Goal: Transaction & Acquisition: Book appointment/travel/reservation

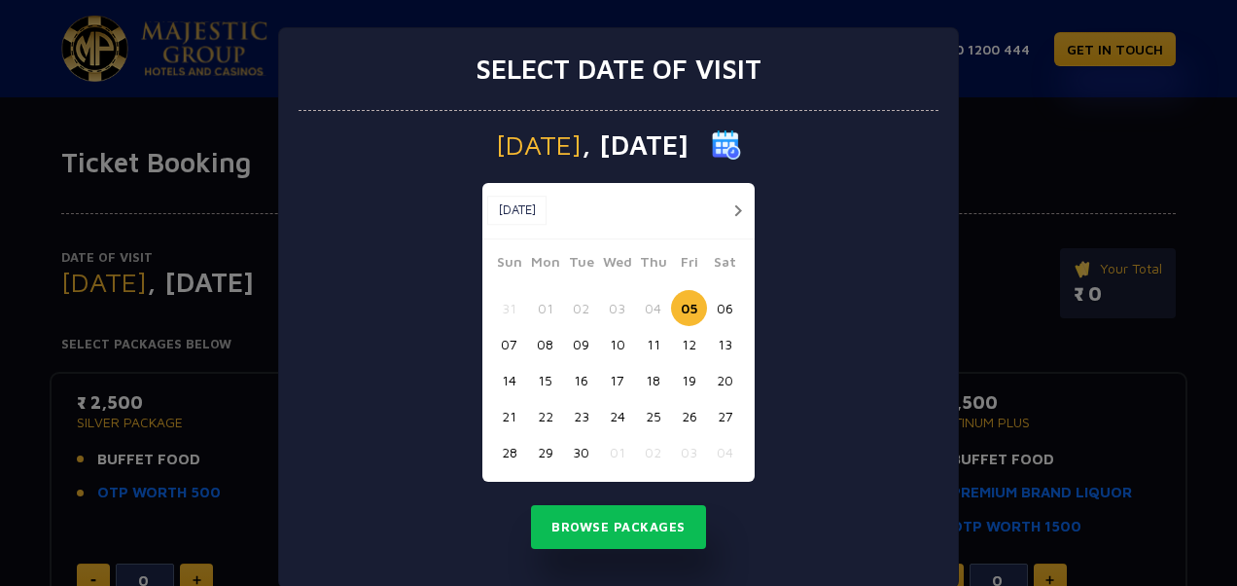
click at [1094, 183] on div "Select date of visit [DATE] [DATE] [DATE] Sun Mon Tue Wed Thu Fri Sat 31 01 02 …" at bounding box center [618, 293] width 1237 height 586
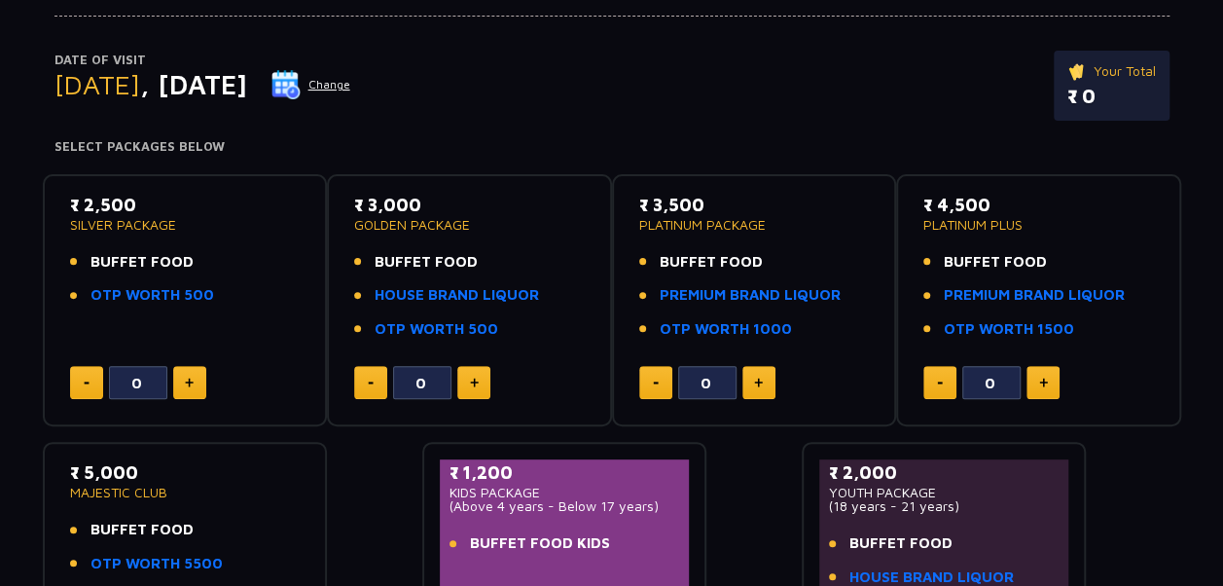
scroll to position [197, 0]
click at [89, 379] on button at bounding box center [86, 383] width 33 height 33
click at [188, 381] on img at bounding box center [189, 383] width 9 height 10
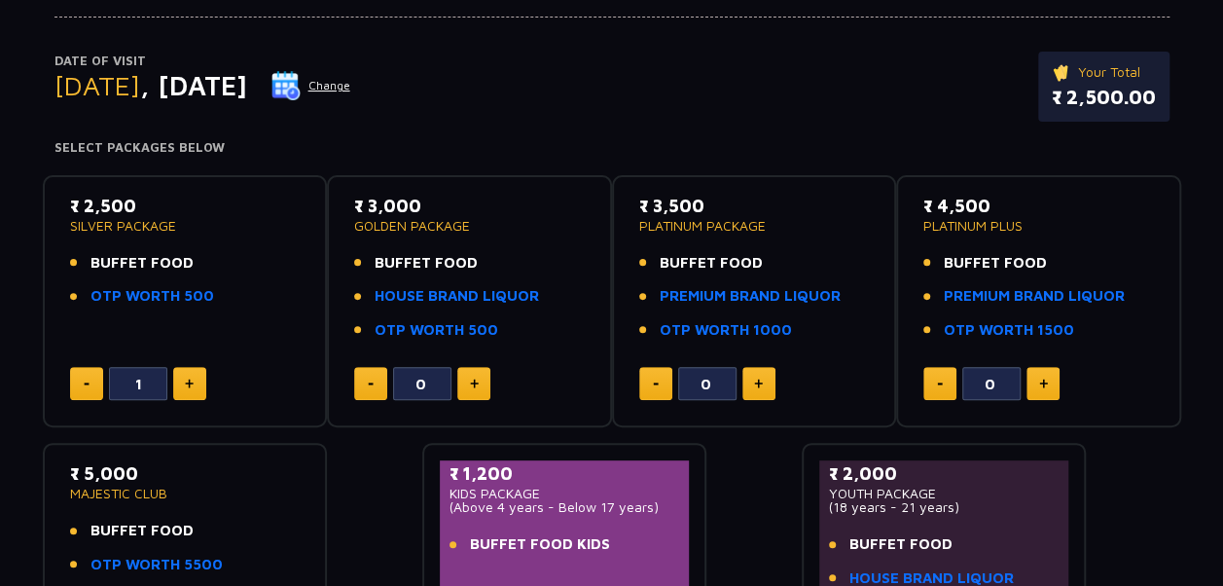
click at [181, 388] on button at bounding box center [189, 383] width 33 height 33
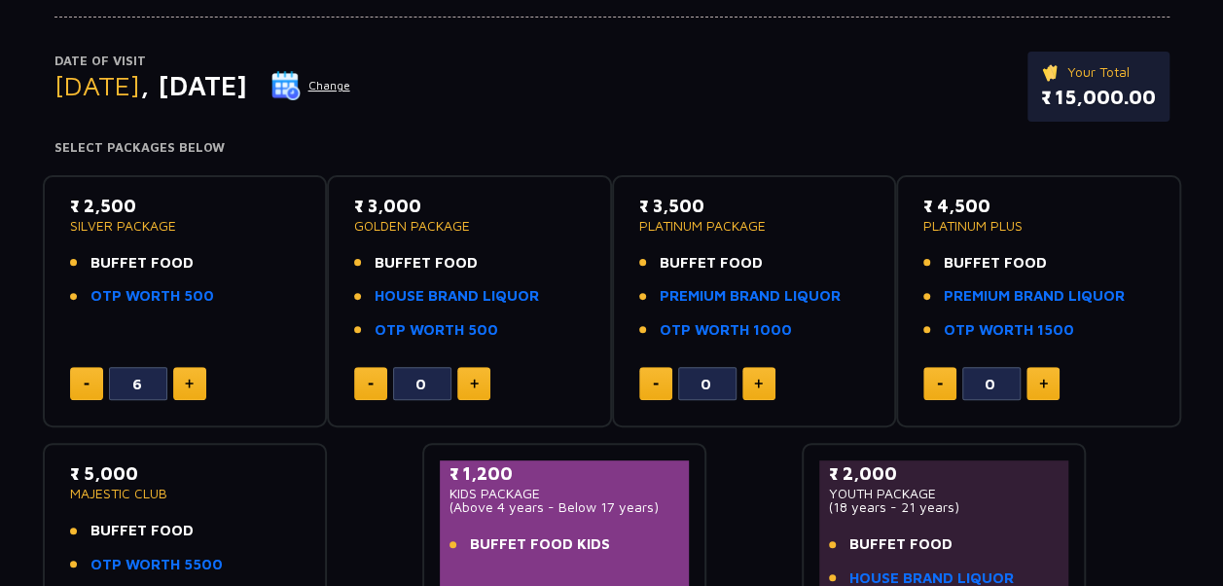
click at [181, 388] on button at bounding box center [189, 383] width 33 height 33
click at [85, 385] on button at bounding box center [86, 383] width 33 height 33
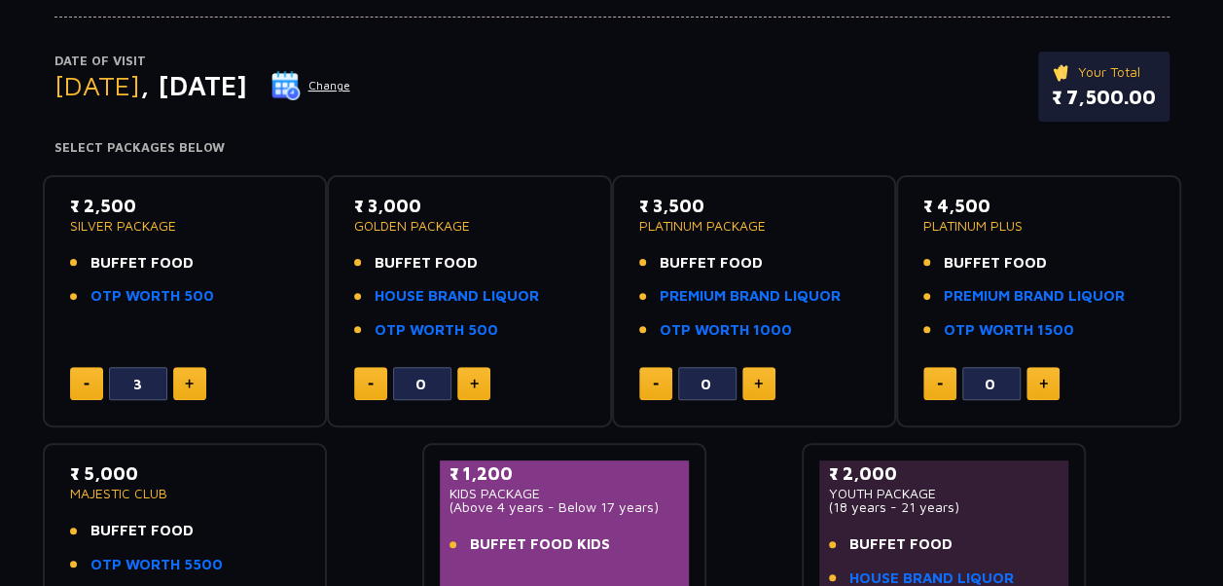
click at [85, 385] on button at bounding box center [86, 383] width 33 height 33
type input "0"
click at [85, 385] on button at bounding box center [86, 383] width 33 height 33
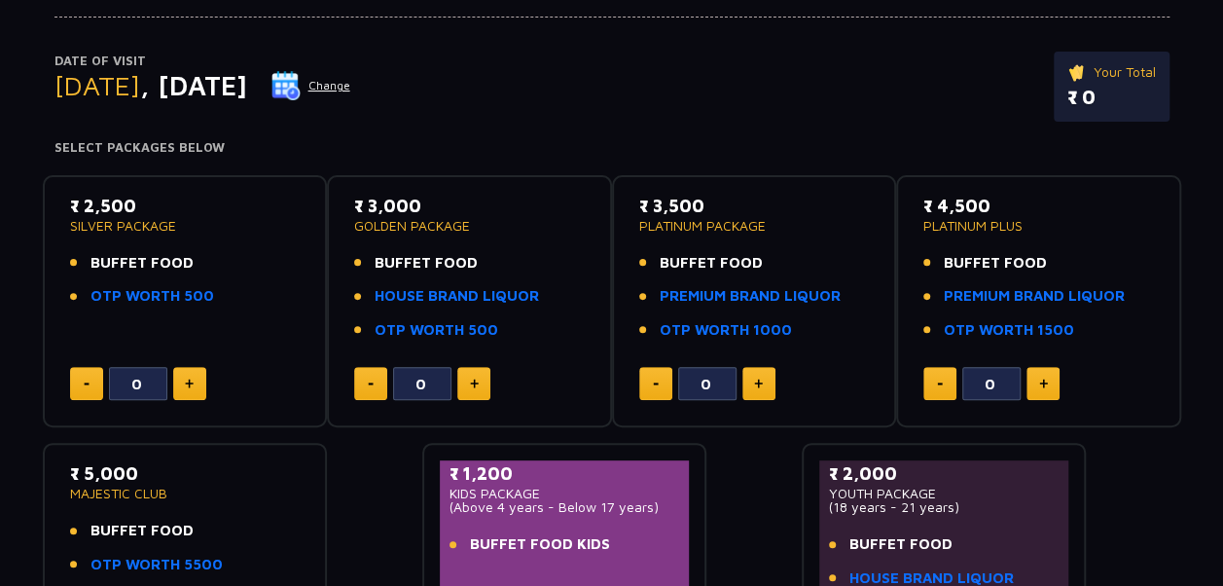
click at [85, 385] on button at bounding box center [86, 383] width 33 height 33
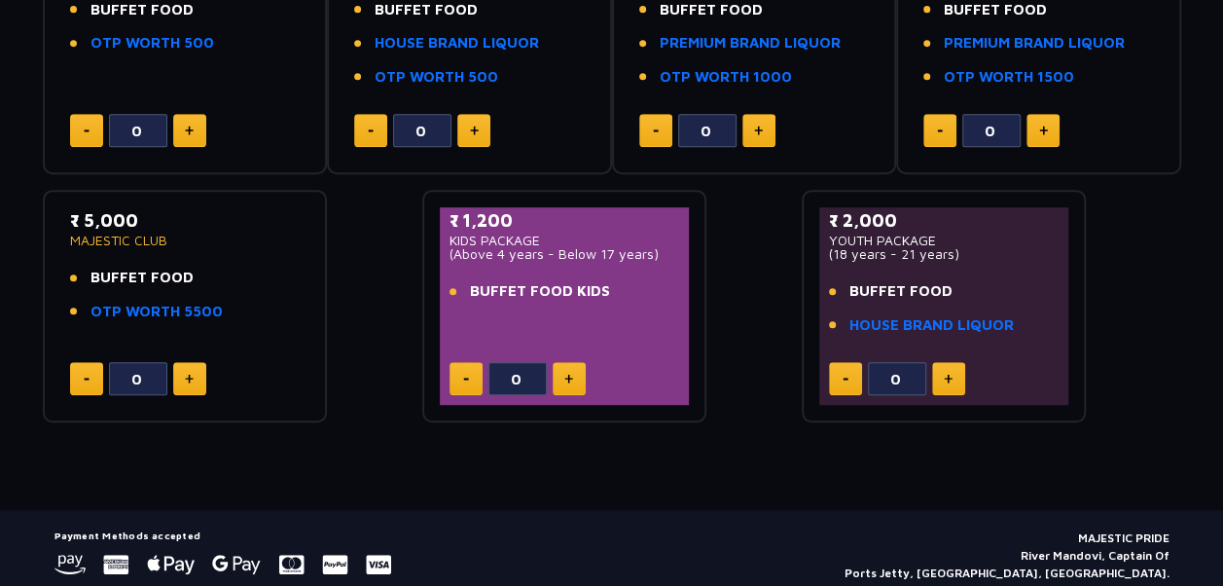
scroll to position [519, 0]
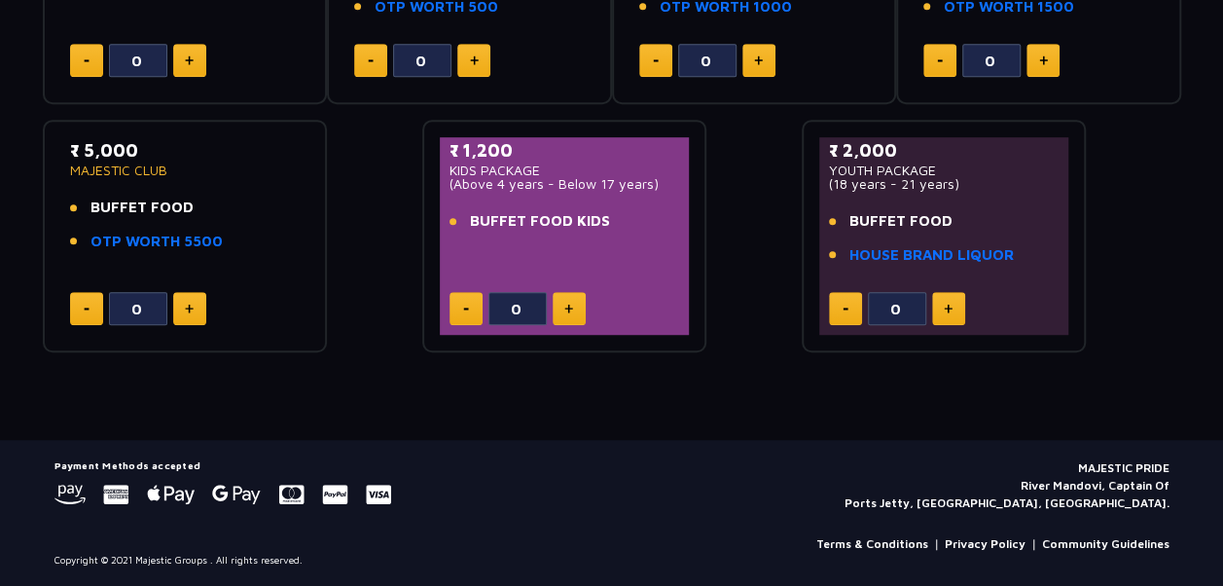
click at [926, 228] on span "BUFFET FOOD" at bounding box center [900, 221] width 103 height 22
click at [1001, 260] on link "HOUSE BRAND LIQUOR" at bounding box center [931, 255] width 164 height 22
